Goal: Find specific page/section: Find specific page/section

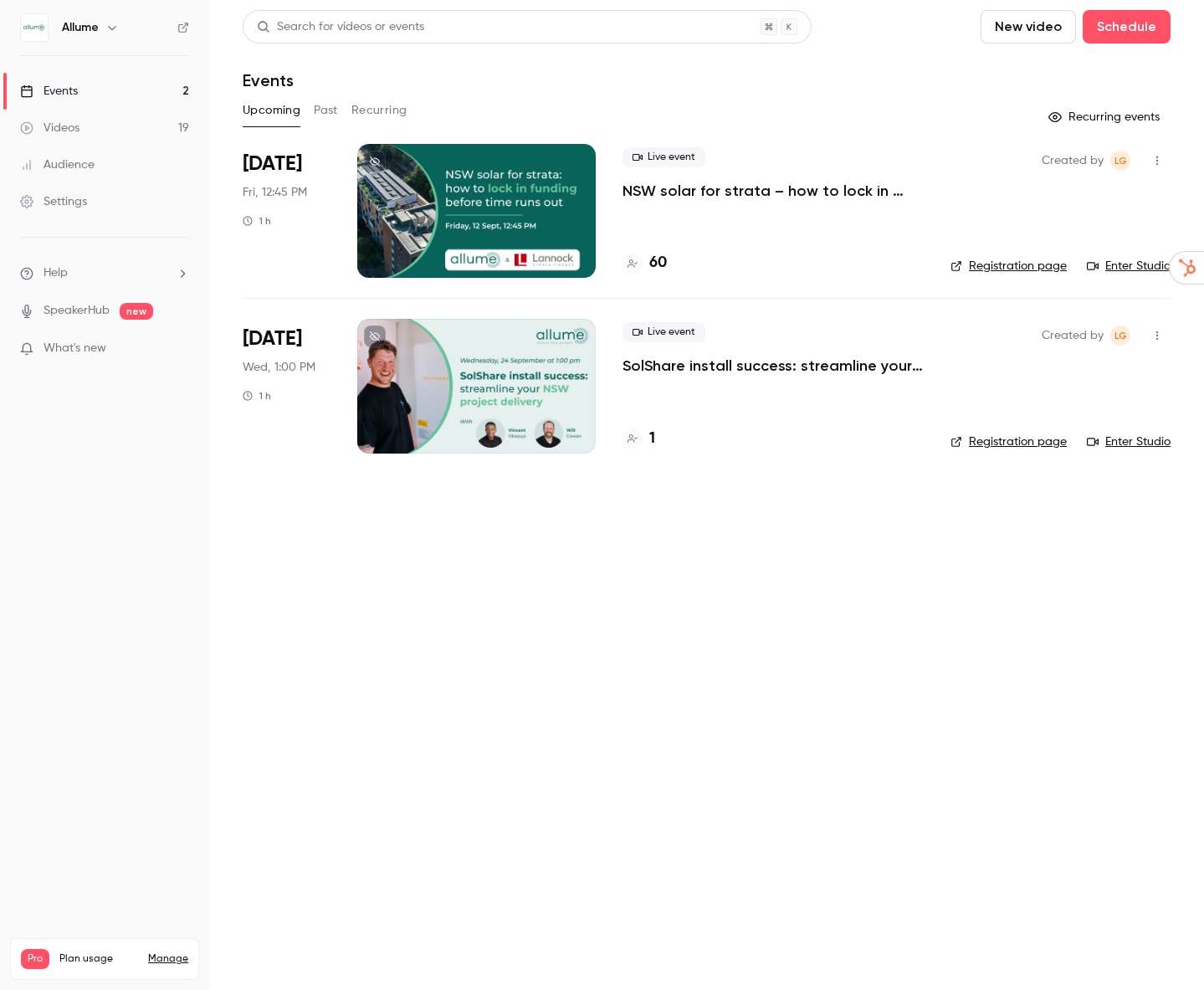
click at [310, 107] on div "Upcoming Past Recurring" at bounding box center [706, 110] width 928 height 27
drag, startPoint x: 311, startPoint y: 107, endPoint x: 319, endPoint y: 110, distance: 8.5
click at [317, 109] on div "Upcoming Past Recurring" at bounding box center [706, 110] width 928 height 27
click at [319, 109] on button "Past" at bounding box center [326, 110] width 24 height 27
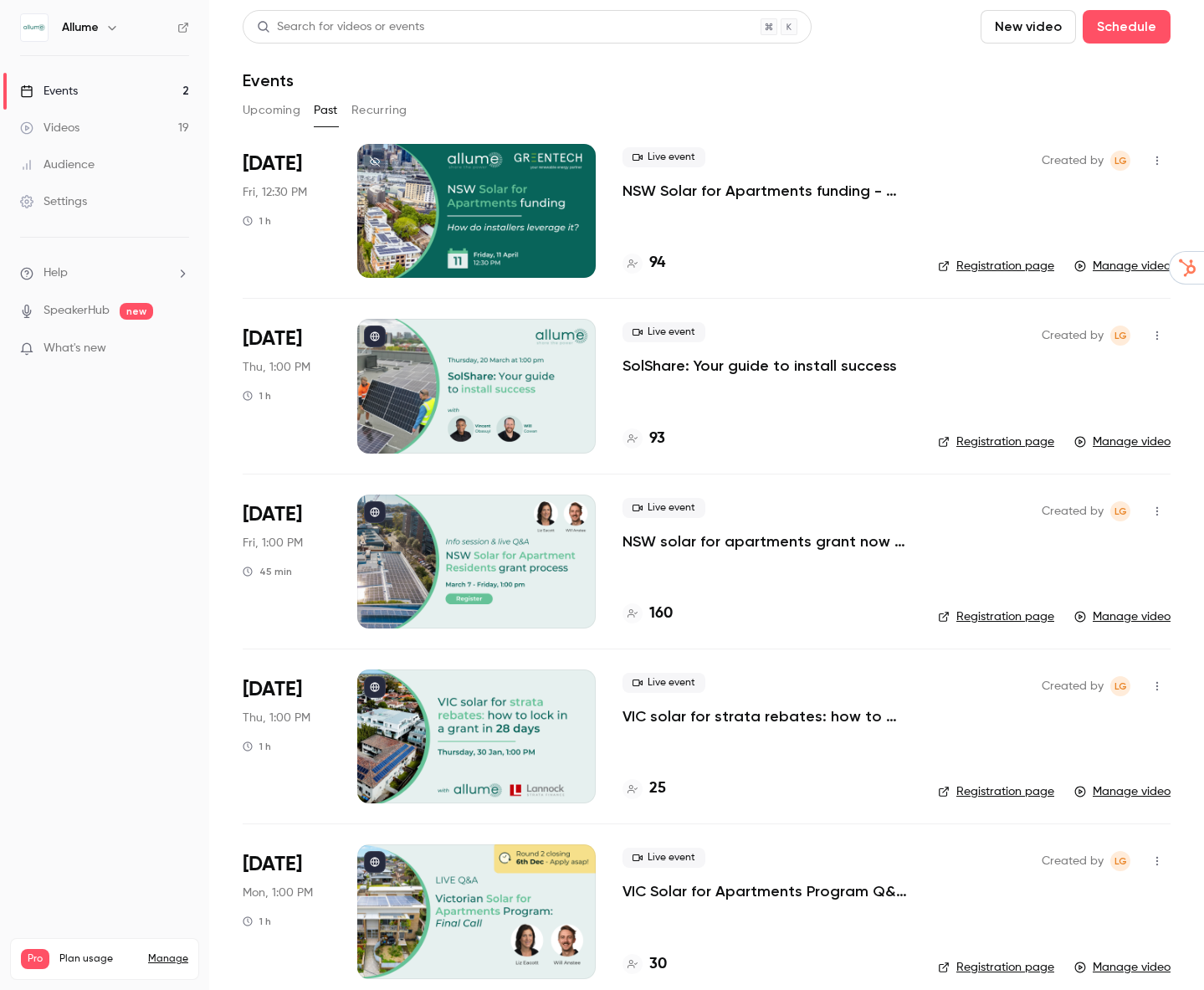
click at [254, 107] on button "Upcoming" at bounding box center [271, 110] width 58 height 27
